Goal: Register for event/course

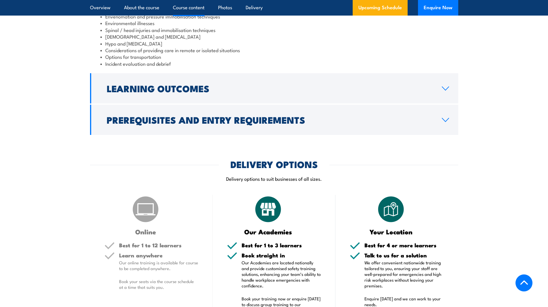
scroll to position [719, 0]
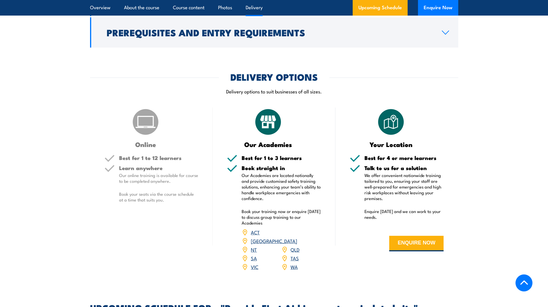
click at [296, 245] on link "QLD" at bounding box center [295, 248] width 9 height 7
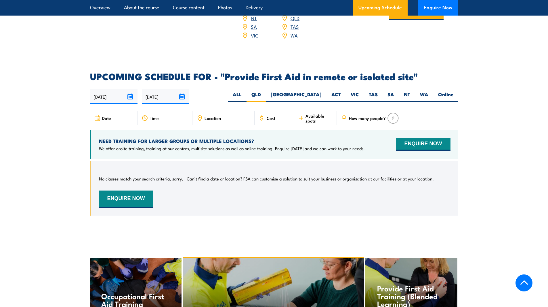
scroll to position [949, 0]
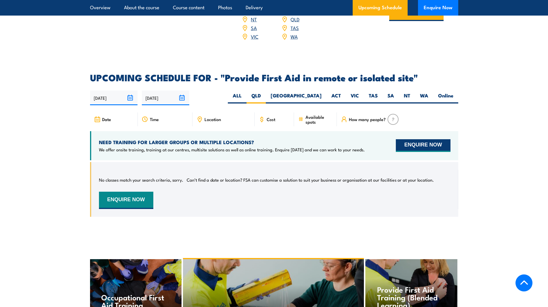
click at [429, 139] on button "ENQUIRE NOW" at bounding box center [423, 145] width 54 height 13
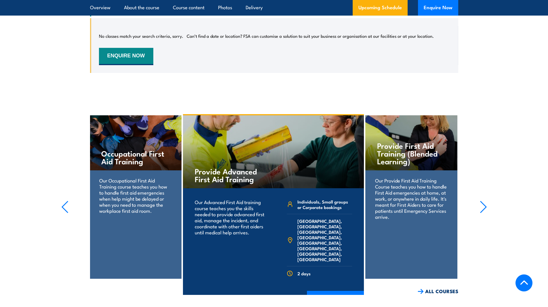
scroll to position [1093, 0]
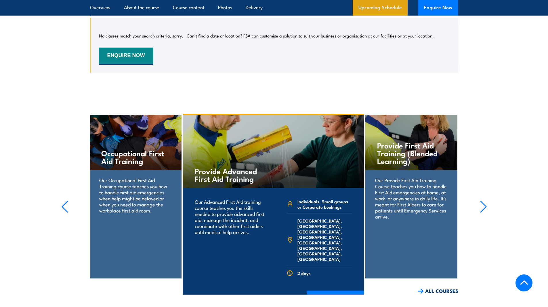
click at [366, 11] on link "Upcoming Schedule" at bounding box center [380, 8] width 55 height 16
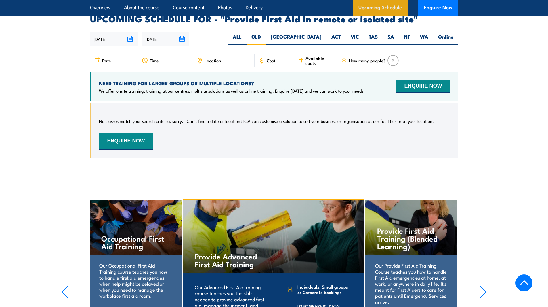
scroll to position [1007, 0]
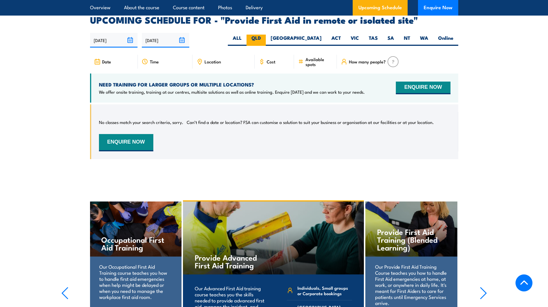
click at [266, 35] on label "QLD" at bounding box center [256, 40] width 19 height 11
click at [265, 35] on input "QLD" at bounding box center [263, 37] width 4 height 4
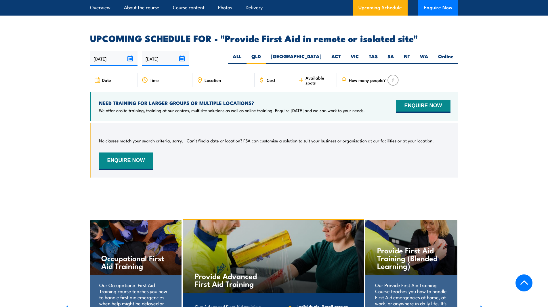
scroll to position [978, 0]
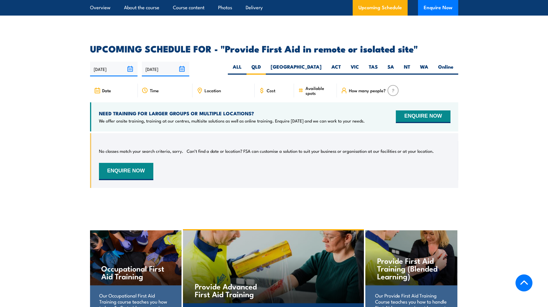
click at [110, 88] on span "Date" at bounding box center [106, 90] width 9 height 5
click at [393, 85] on img at bounding box center [393, 90] width 11 height 11
